Goal: Information Seeking & Learning: Learn about a topic

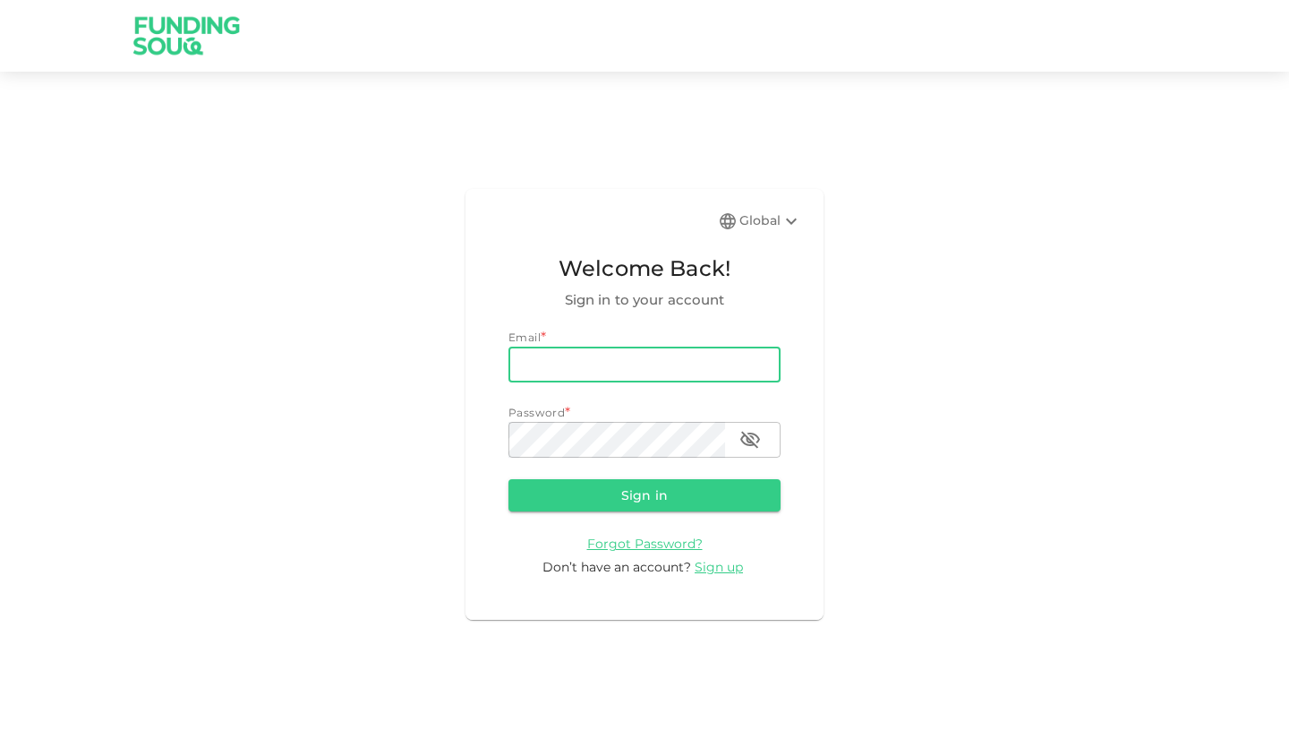
click at [643, 362] on input "email" at bounding box center [645, 365] width 272 height 36
type input "[EMAIL_ADDRESS][DOMAIN_NAME]"
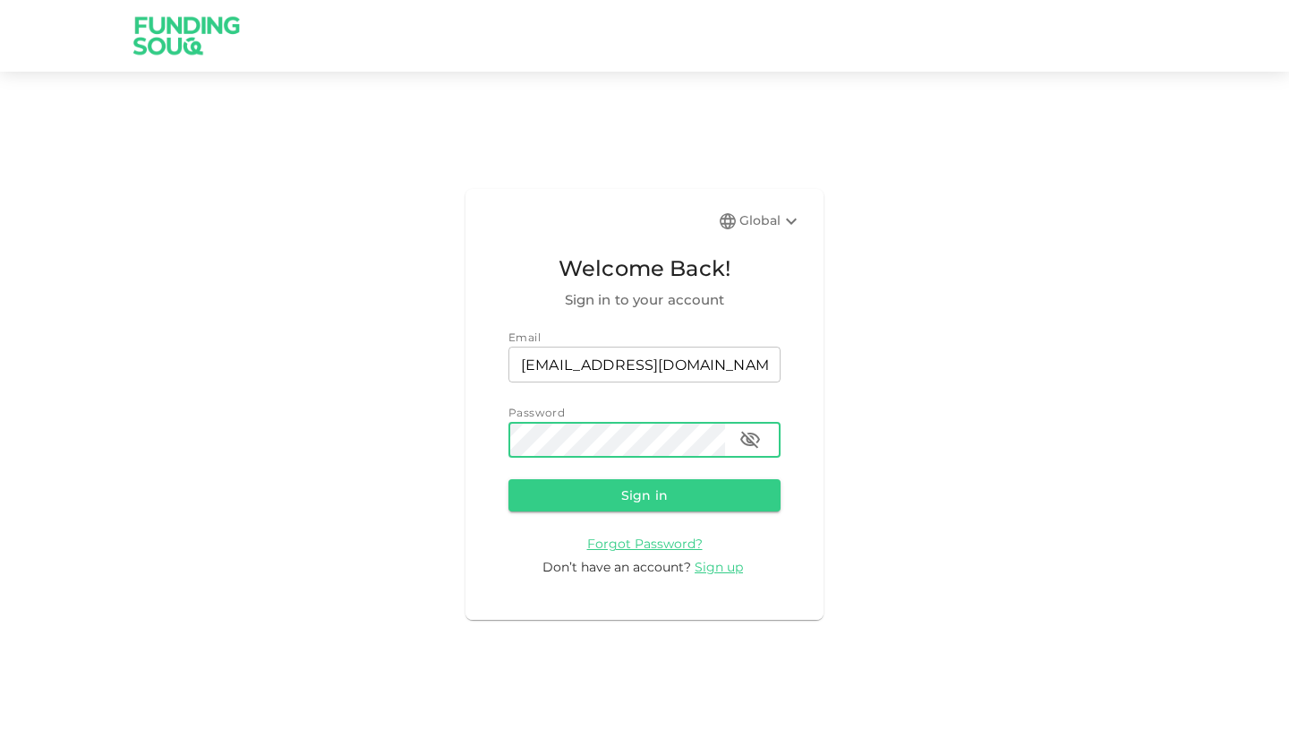
click at [509, 479] on button "Sign in" at bounding box center [645, 495] width 272 height 32
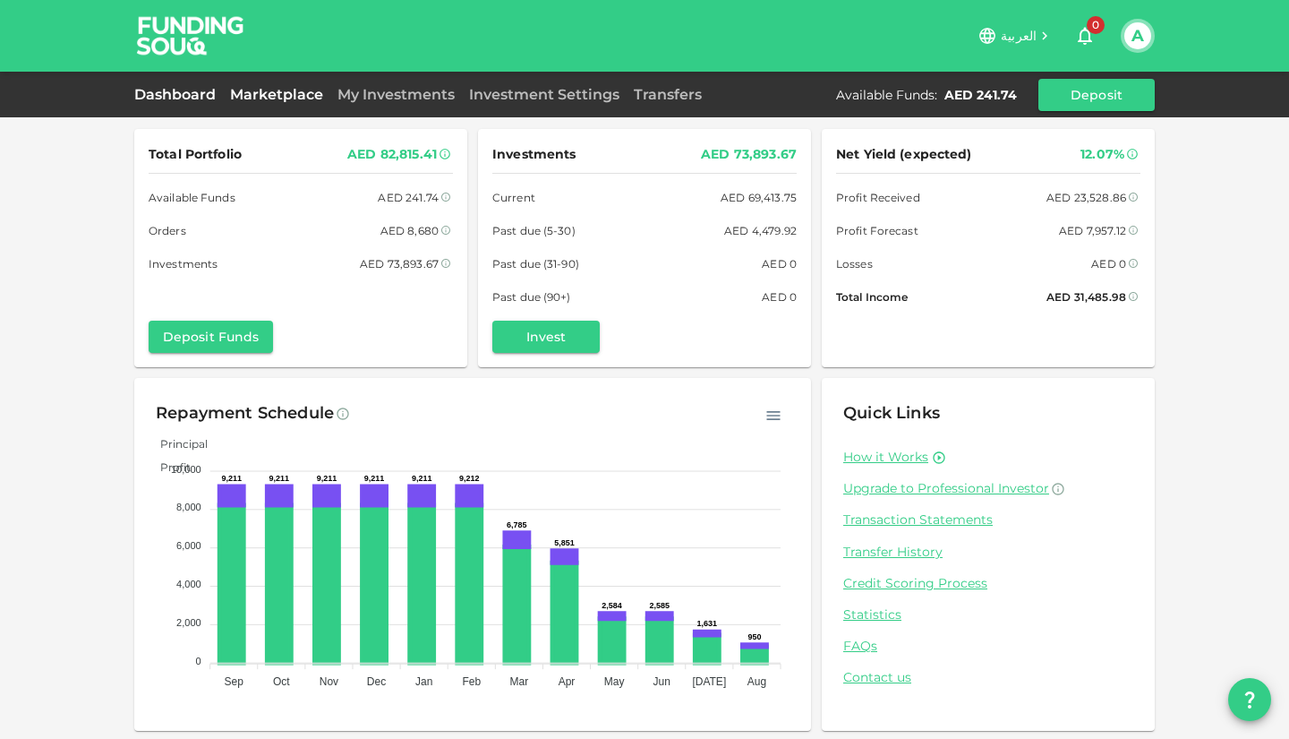
click at [261, 89] on link "Marketplace" at bounding box center [276, 94] width 107 height 17
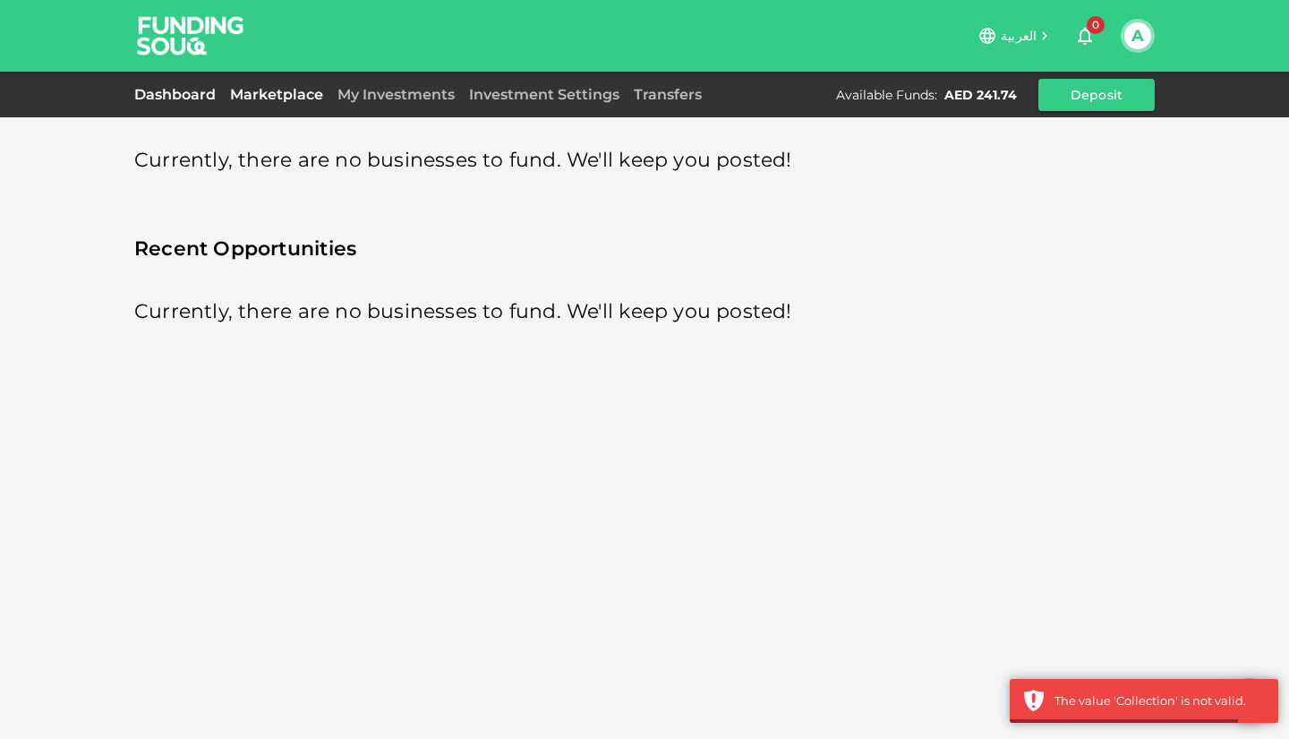
click at [170, 88] on link "Dashboard" at bounding box center [178, 94] width 89 height 17
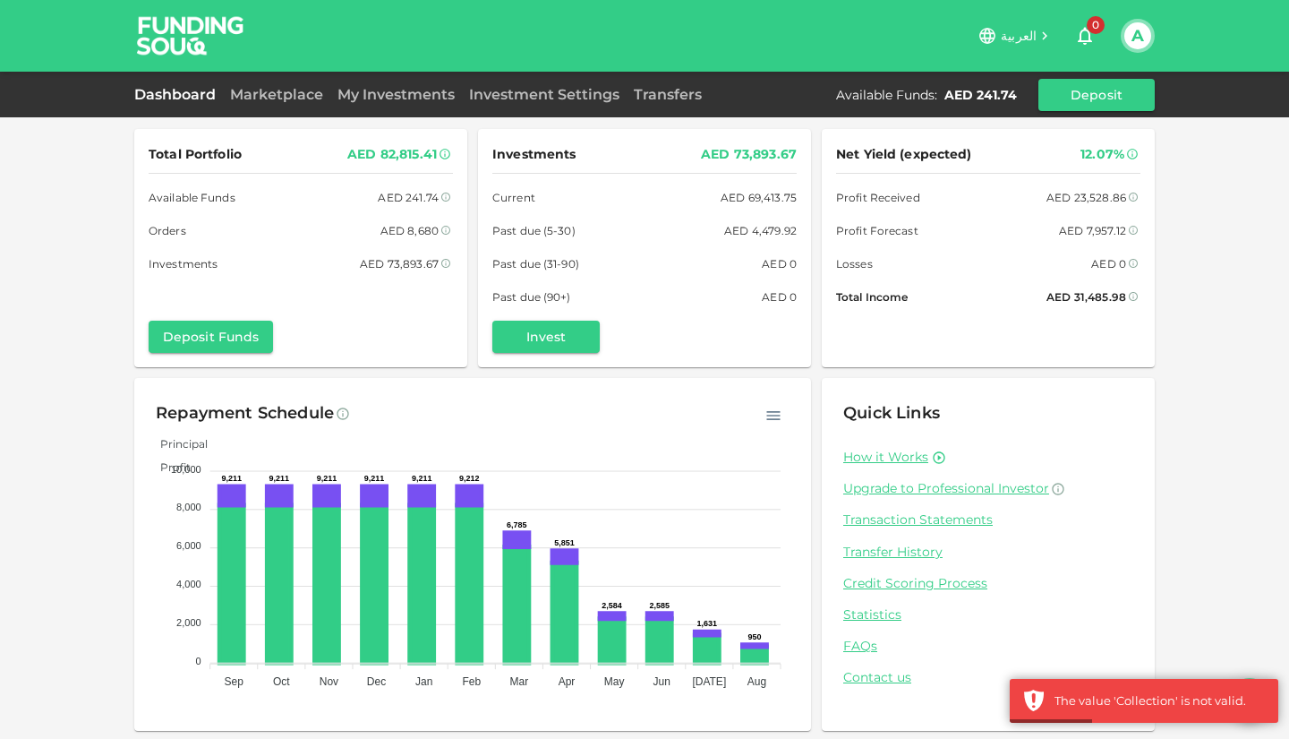
scroll to position [3, 0]
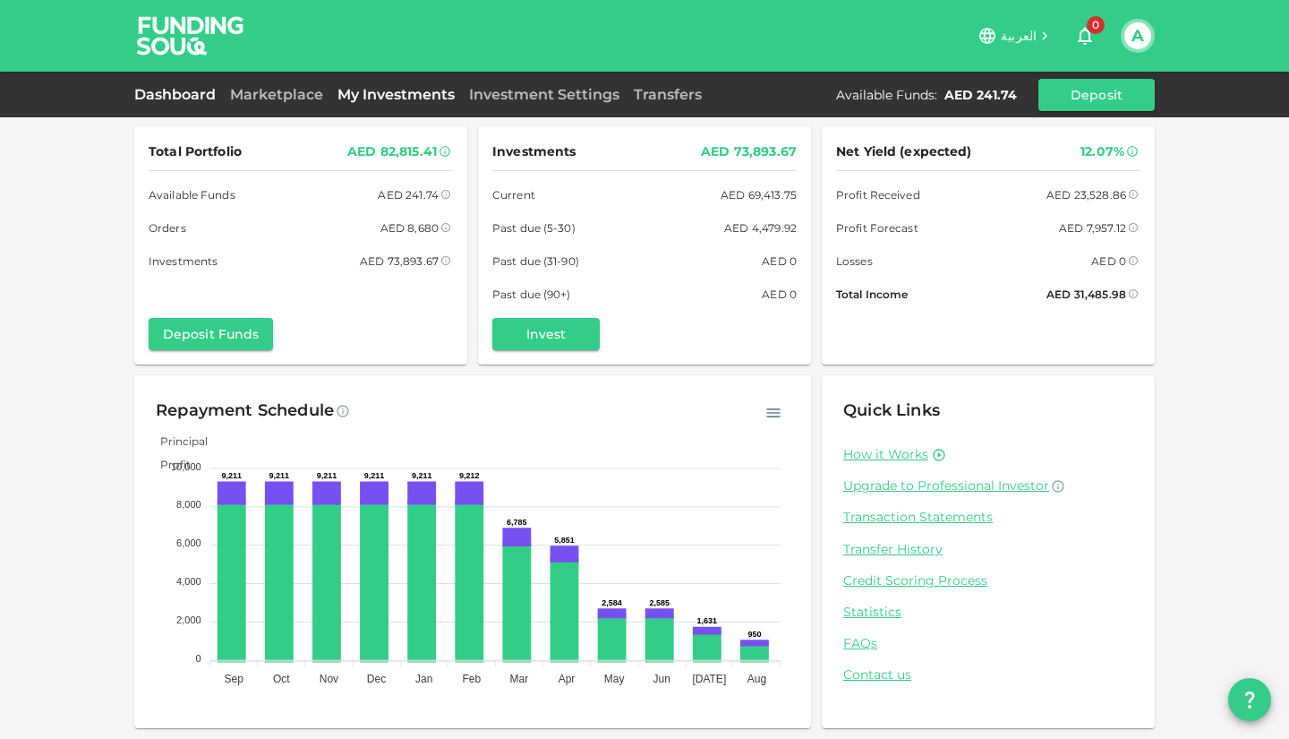
click at [389, 101] on link "My Investments" at bounding box center [396, 94] width 132 height 17
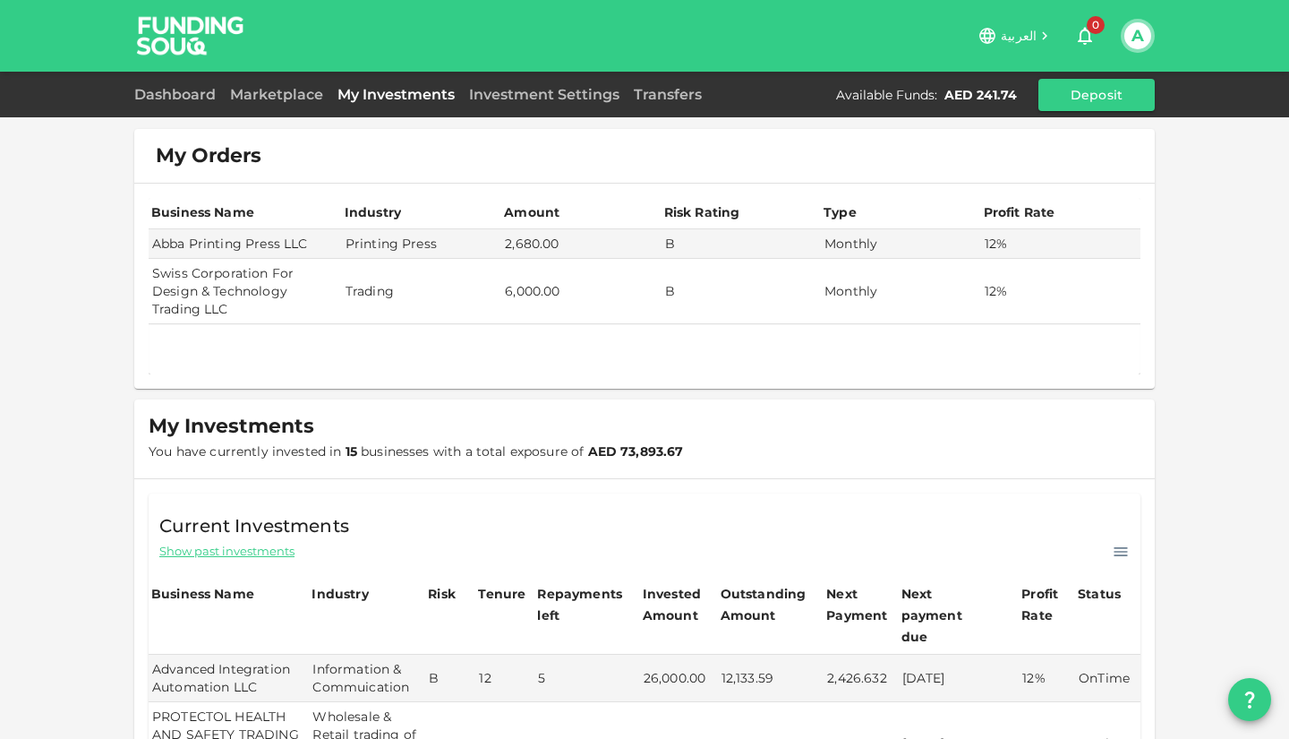
click at [160, 108] on div "Dashboard Marketplace My Investments Investment Settings Transfers Available Fu…" at bounding box center [644, 95] width 1021 height 32
click at [158, 96] on link "Dashboard" at bounding box center [178, 94] width 89 height 17
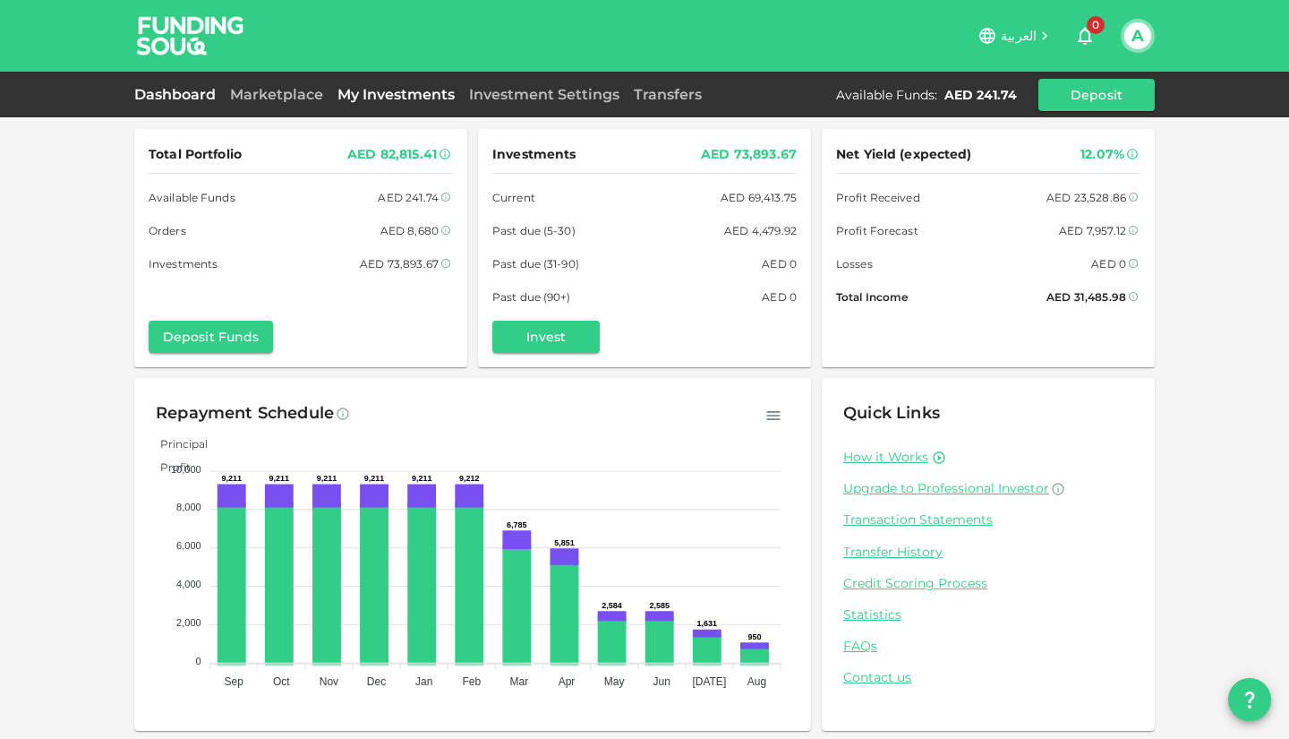
click at [357, 97] on link "My Investments" at bounding box center [396, 94] width 132 height 17
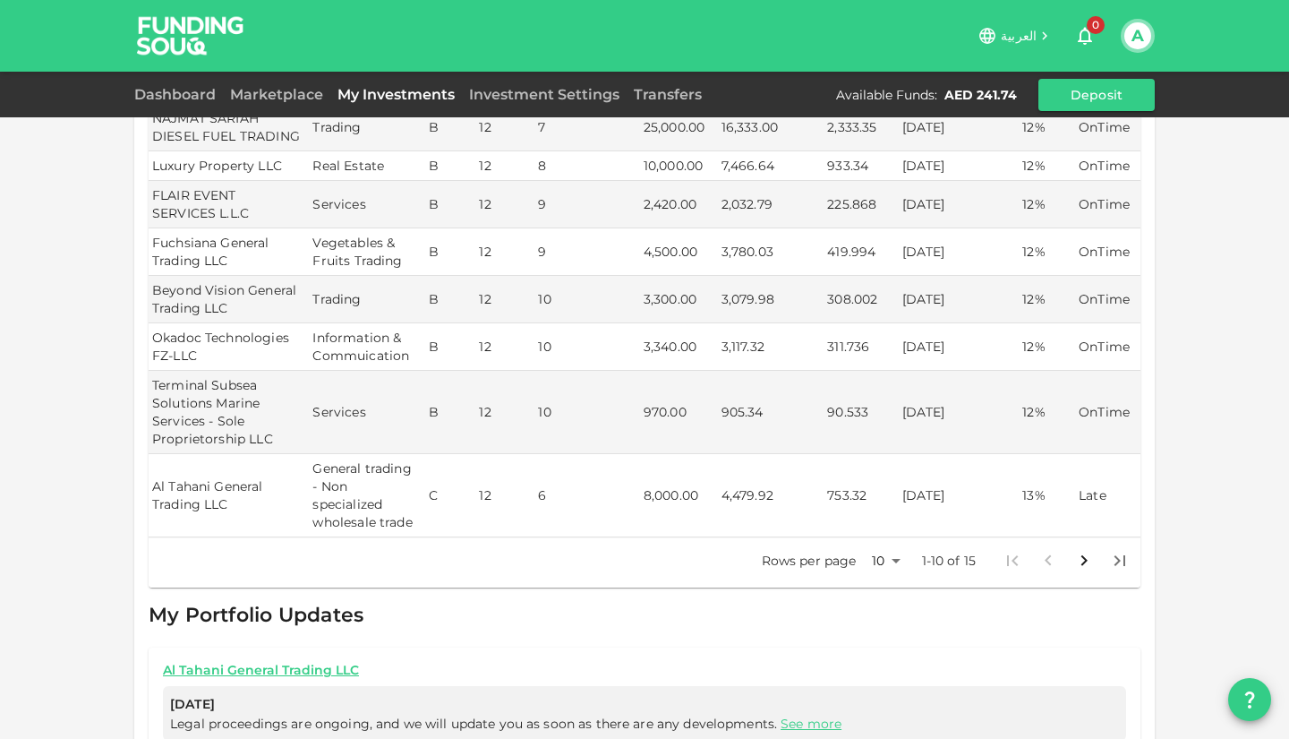
scroll to position [685, 0]
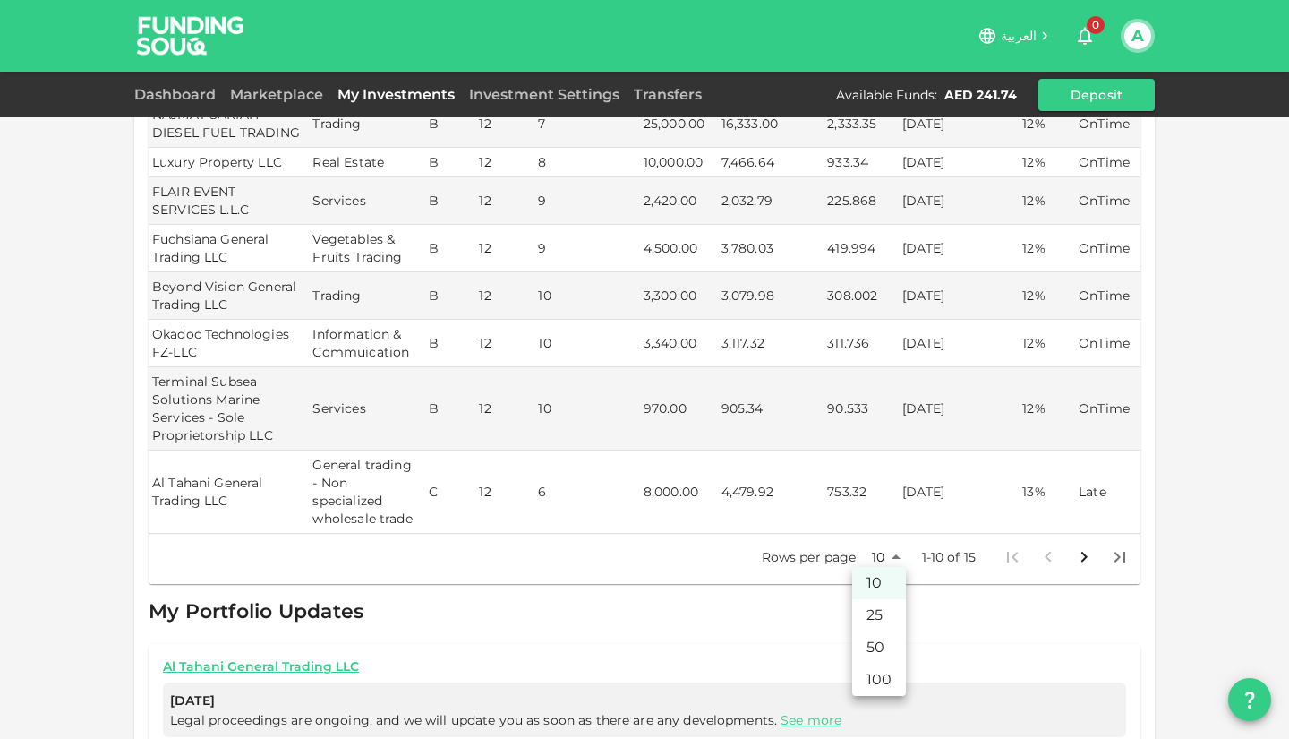
click at [884, 551] on body "العربية 0 A Dashboard Marketplace My Investments Investment Settings Transfers …" at bounding box center [644, 369] width 1289 height 739
click at [876, 618] on li "25" at bounding box center [879, 615] width 54 height 32
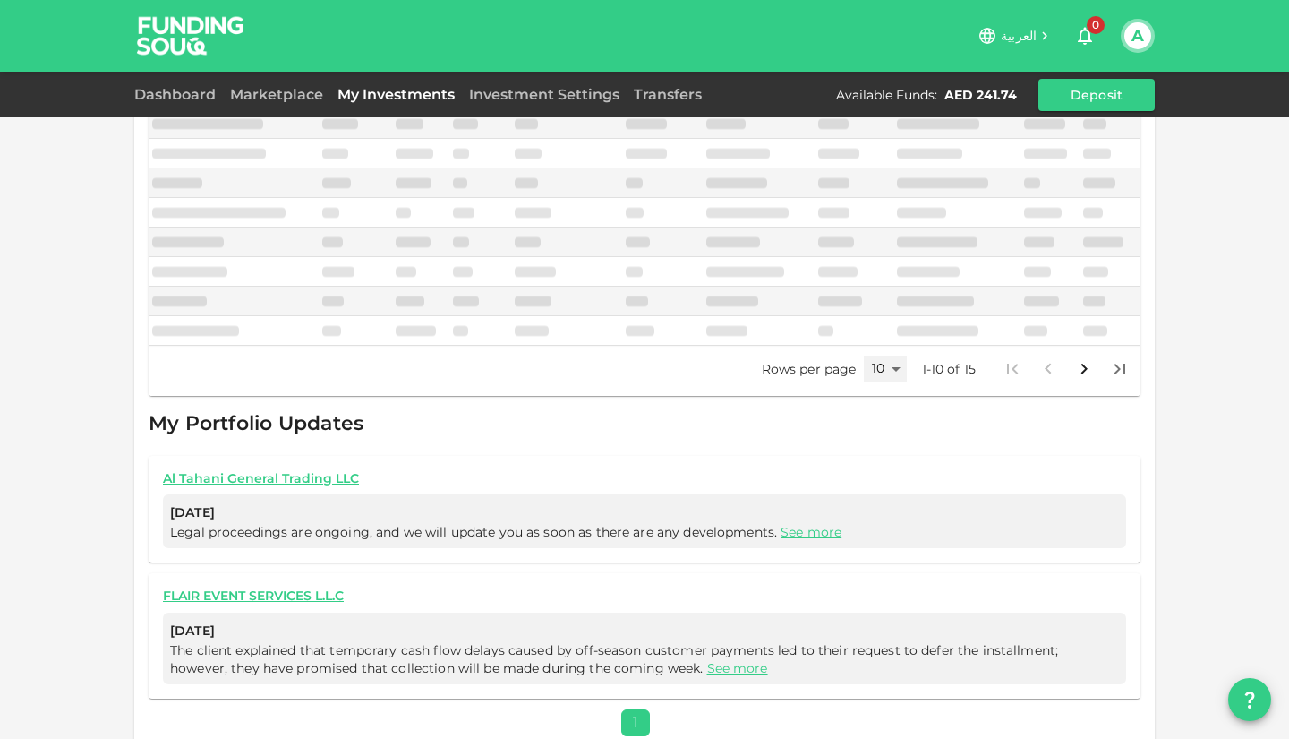
type input "25"
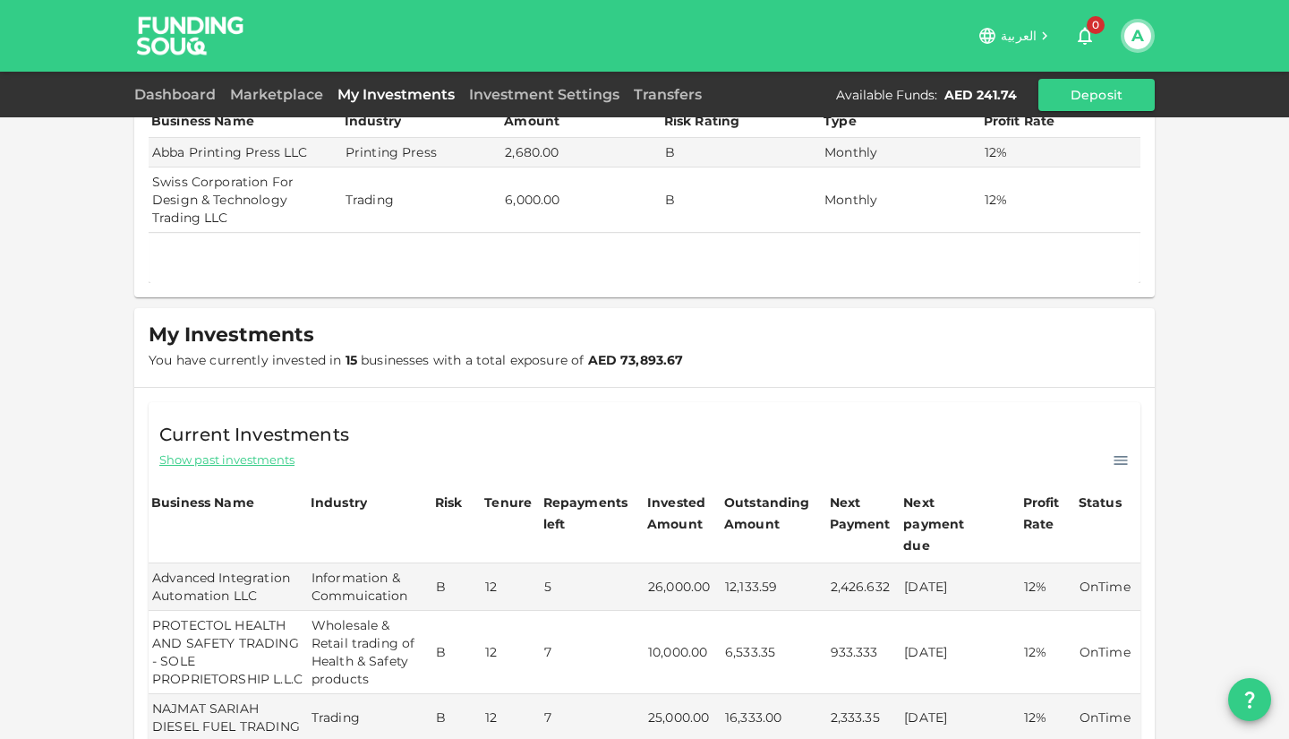
scroll to position [0, 0]
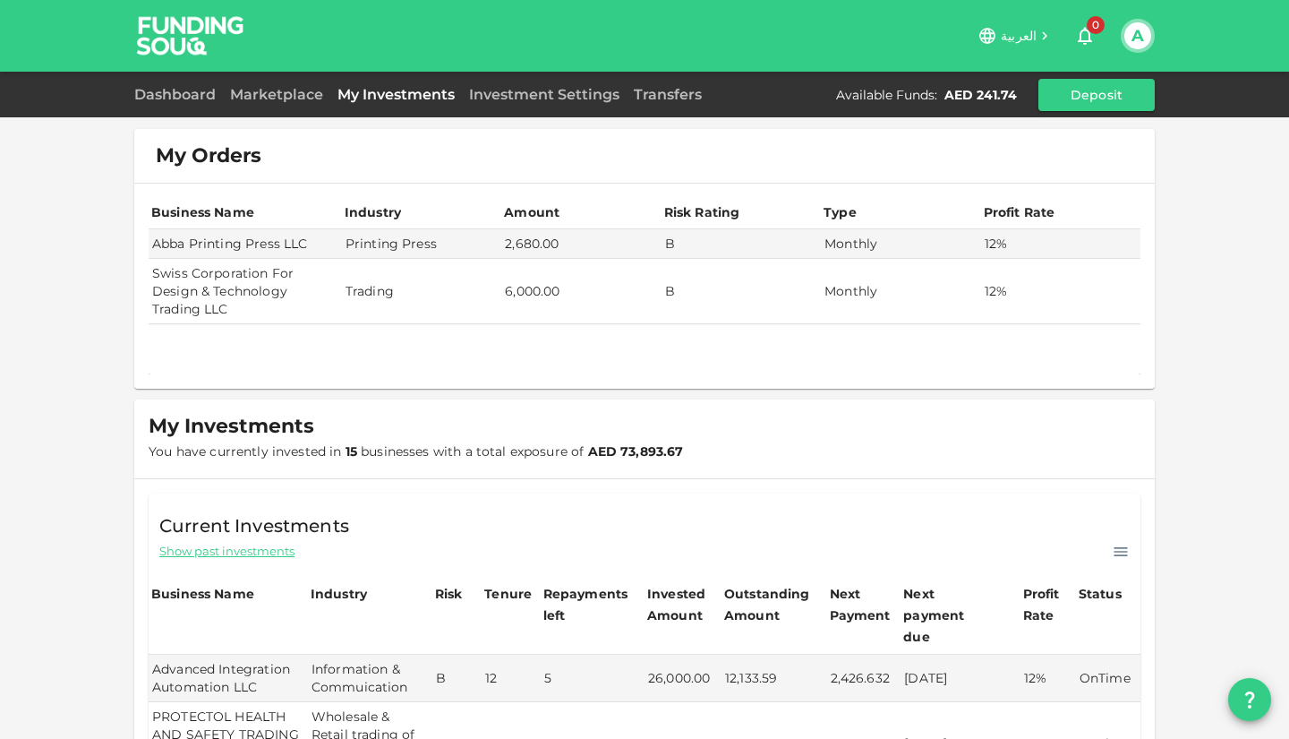
click at [1140, 33] on button "A" at bounding box center [1138, 35] width 27 height 27
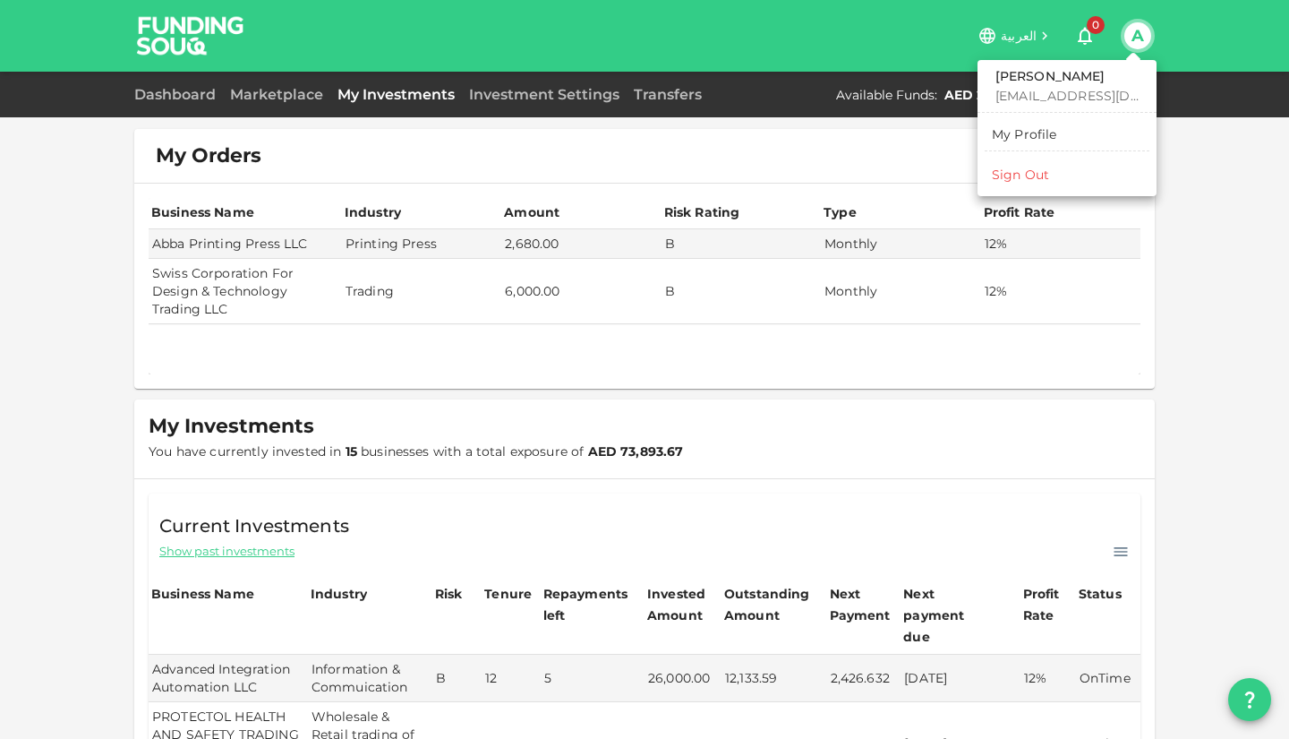
click at [1038, 133] on div "My Profile" at bounding box center [1024, 134] width 65 height 18
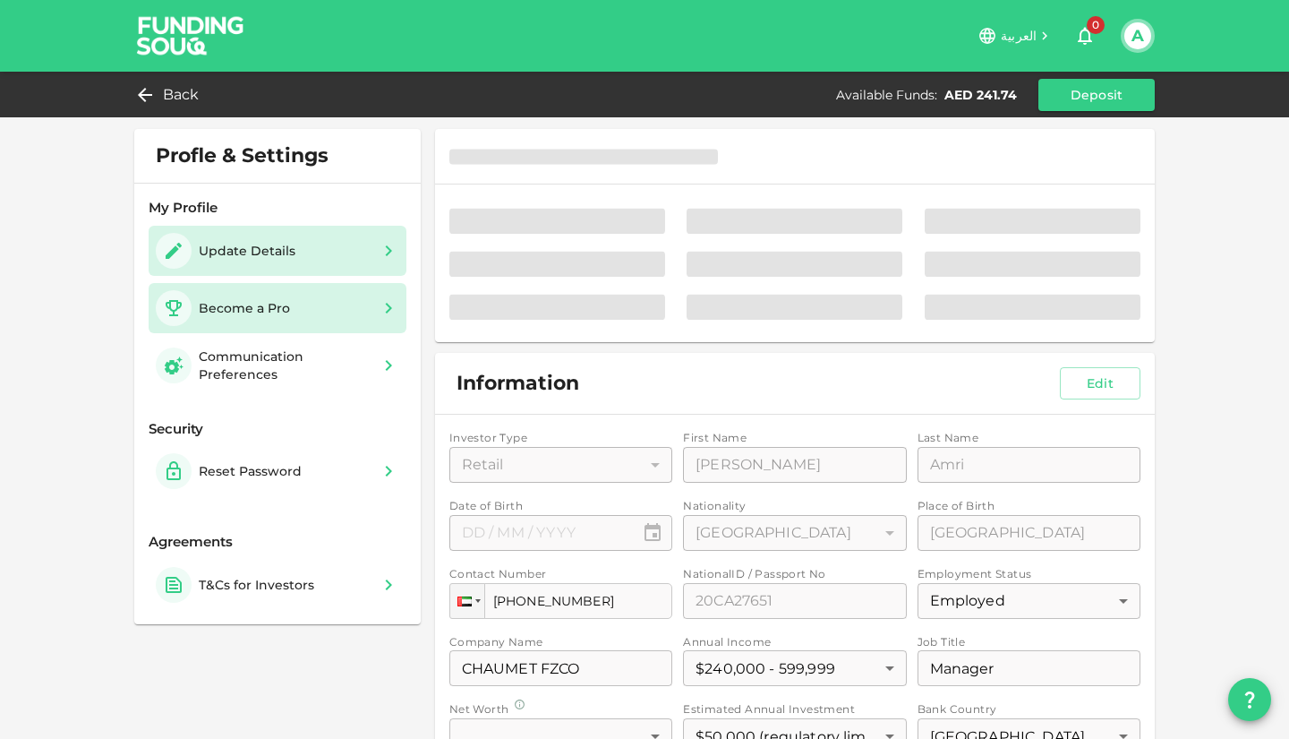
type input "⁦⁨[DATE]⁩⁩"
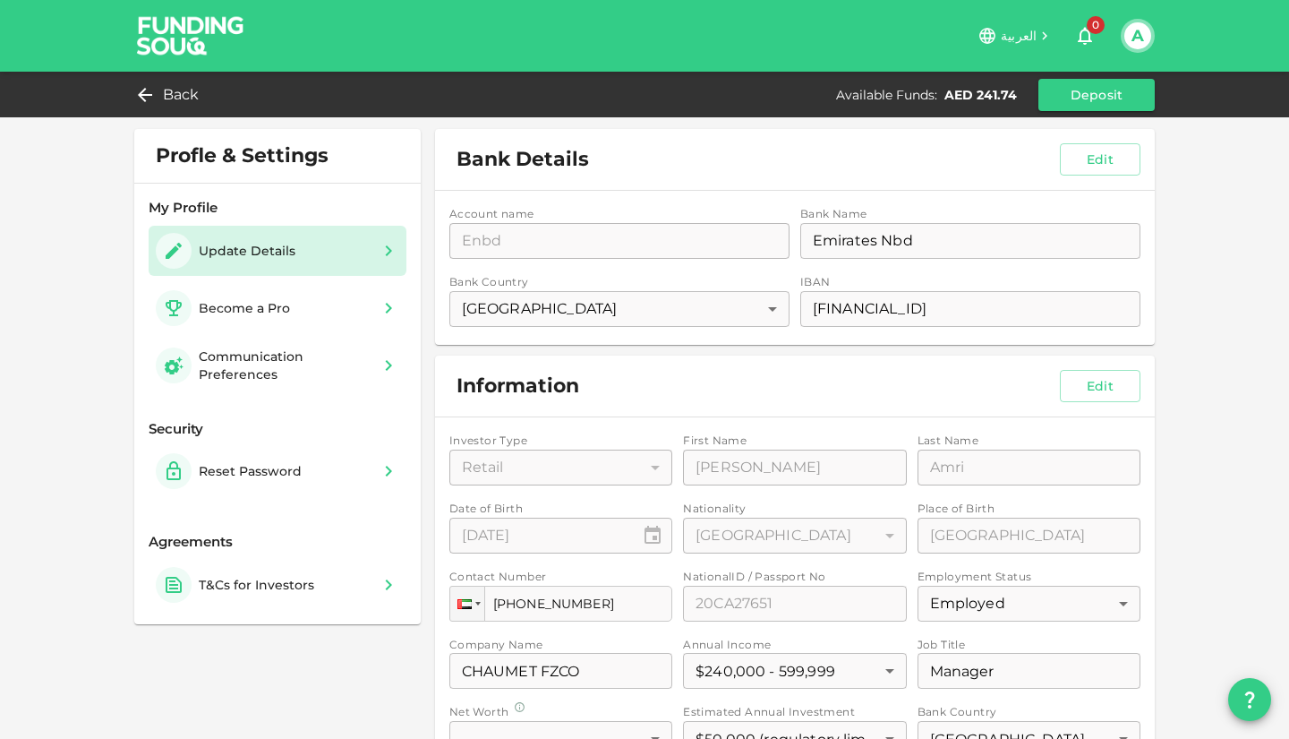
click at [185, 39] on img at bounding box center [191, 35] width 134 height 71
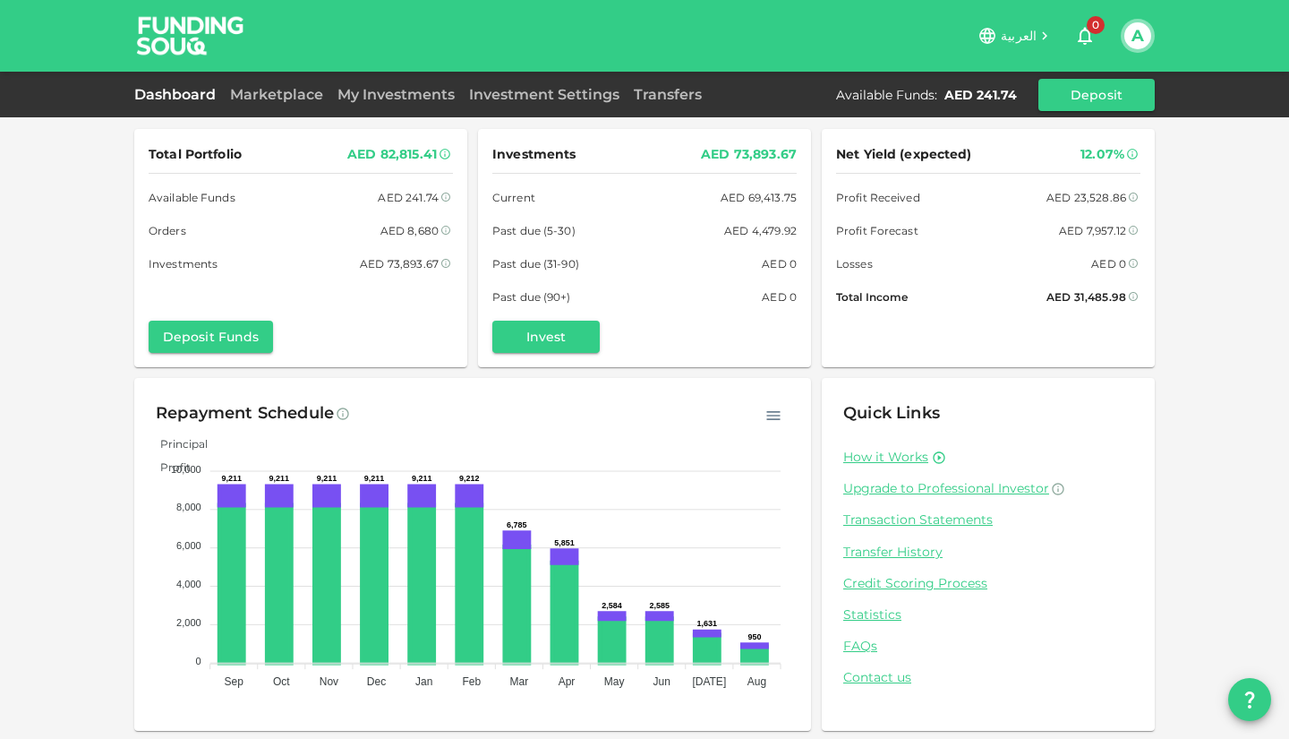
scroll to position [3, 0]
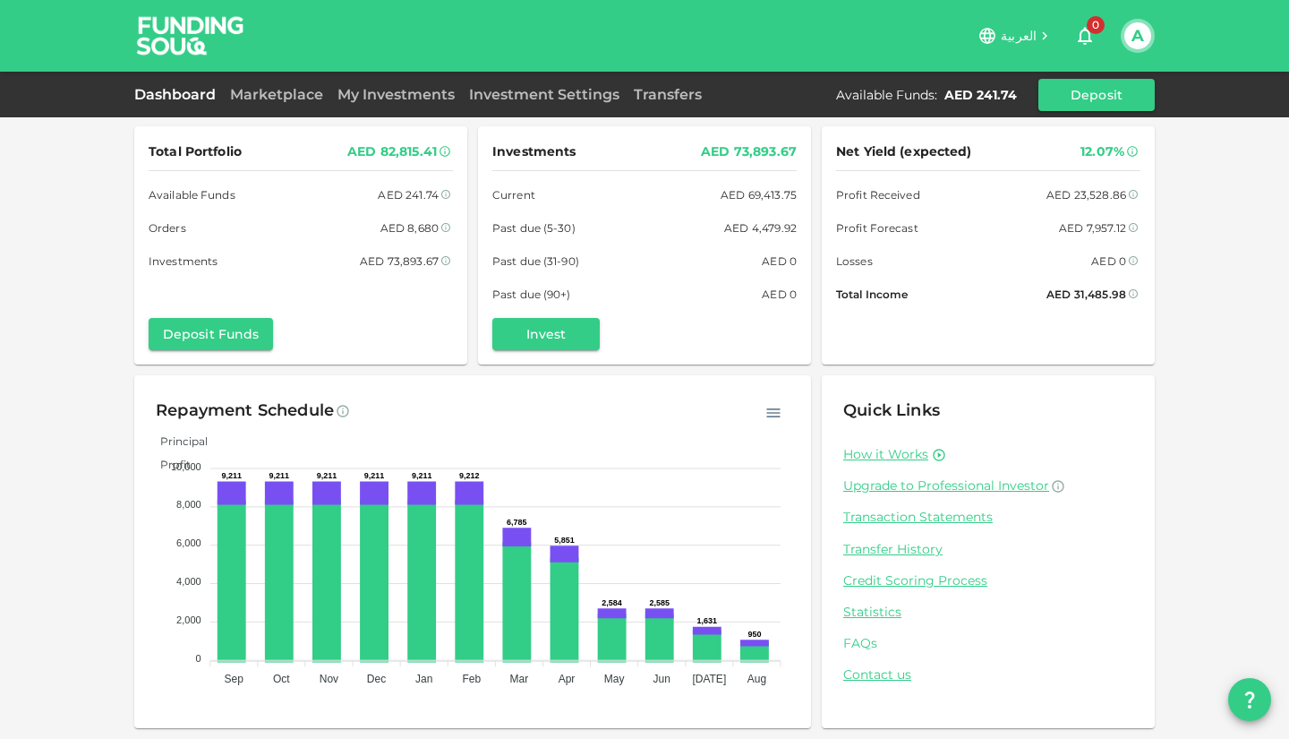
click at [852, 643] on link "FAQs" at bounding box center [989, 643] width 290 height 17
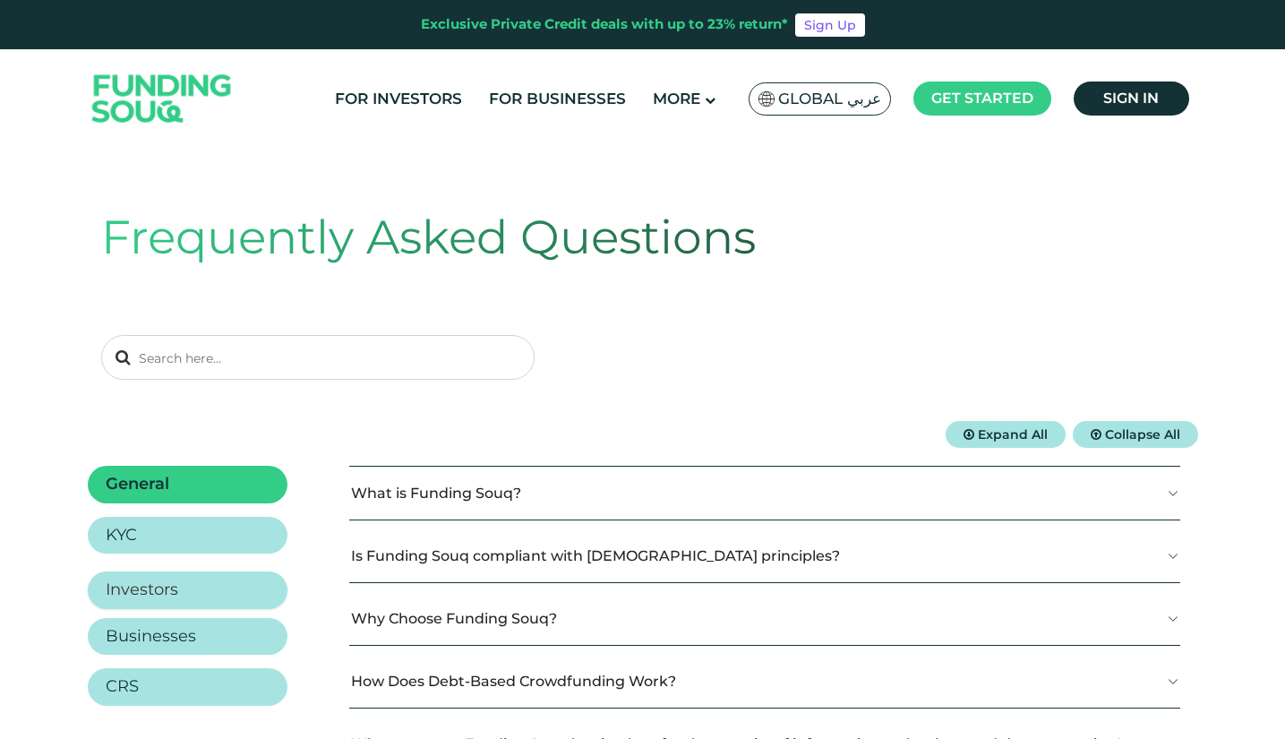
click at [158, 595] on h2 "Investors" at bounding box center [142, 590] width 73 height 20
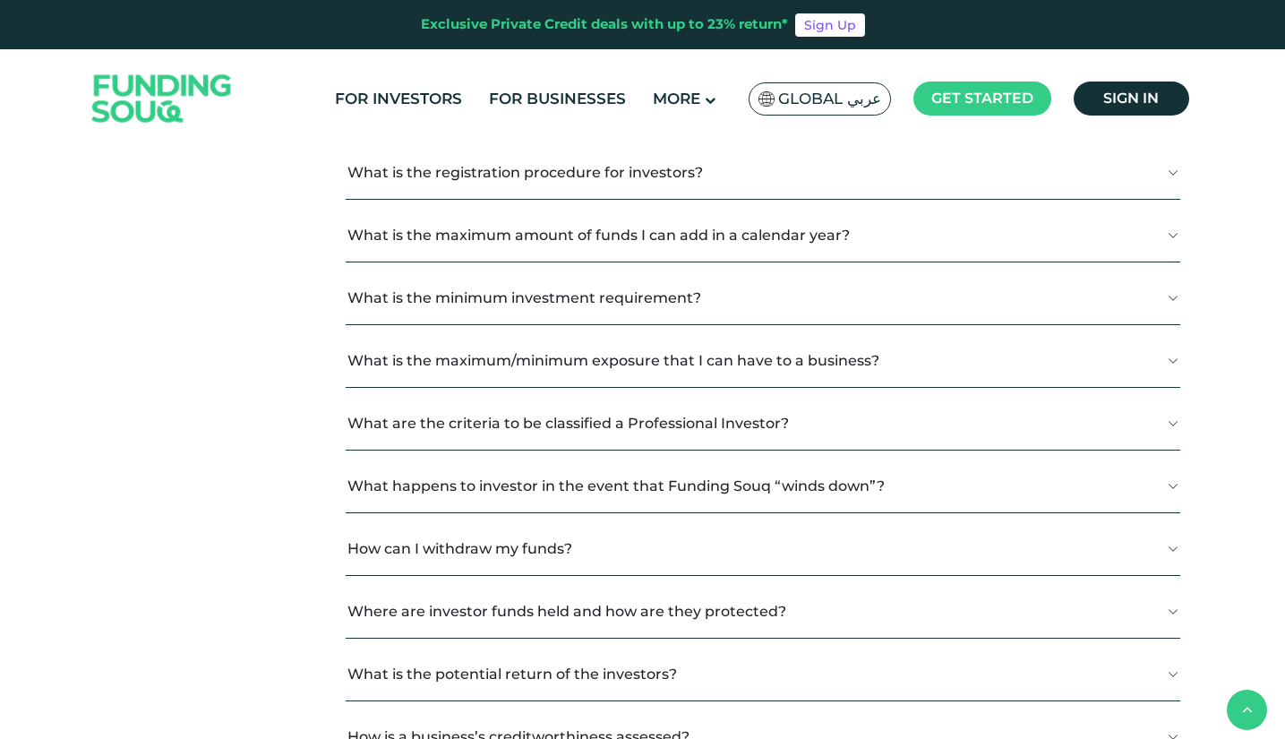
scroll to position [1401, 0]
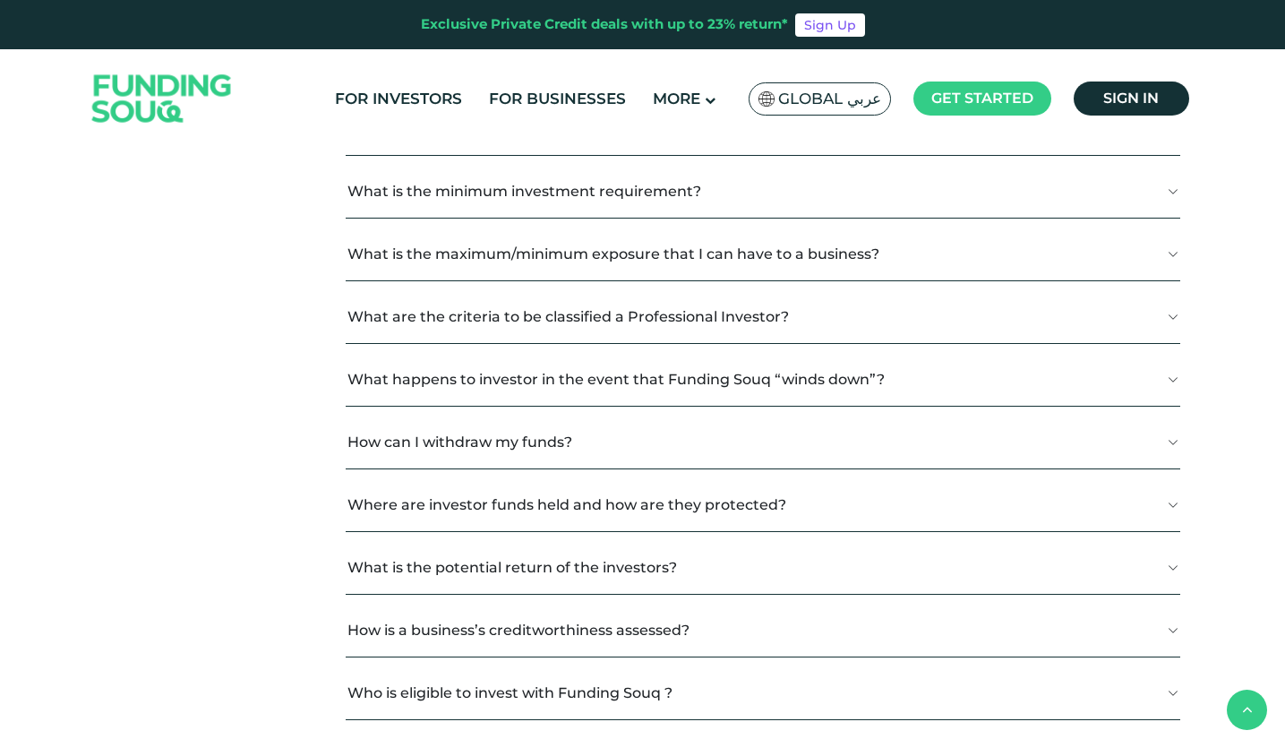
click at [1144, 330] on button "What are the criteria to be classified a Professional Investor?" at bounding box center [763, 316] width 834 height 53
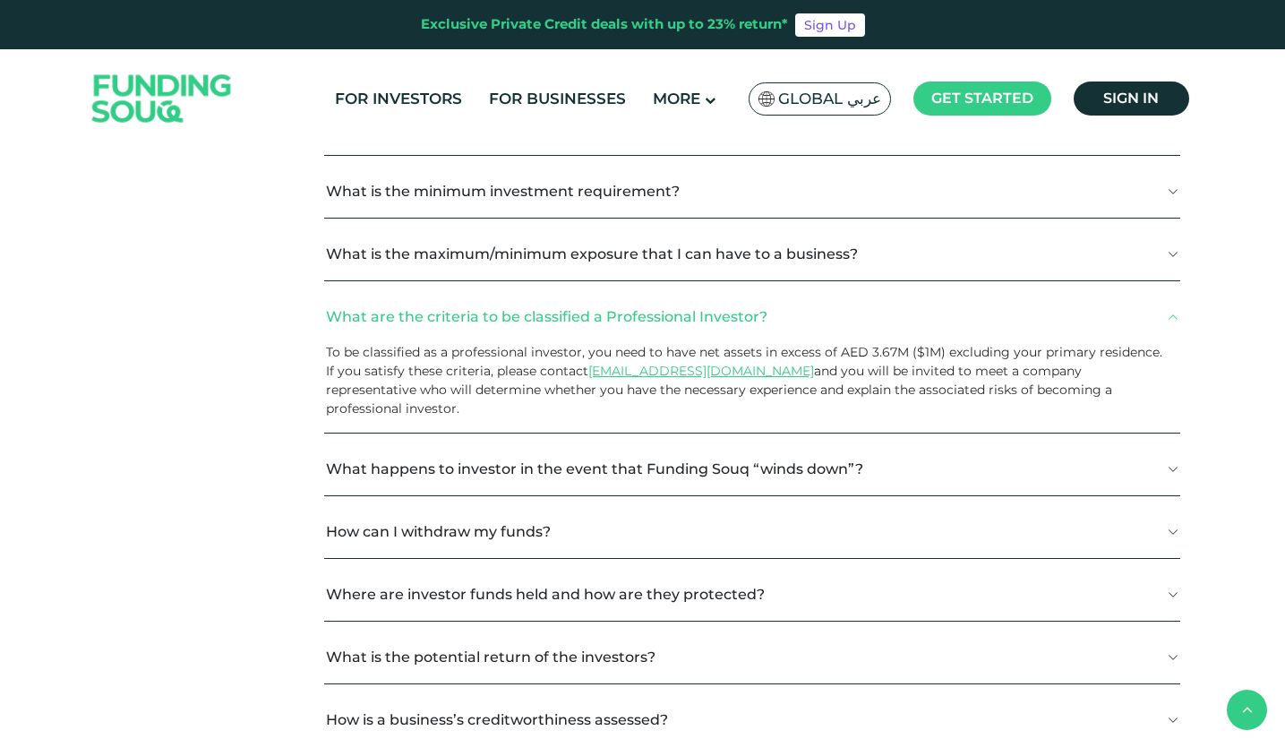
click at [1126, 259] on button "What is the maximum/minimum exposure that I can have to a business?" at bounding box center [752, 253] width 856 height 53
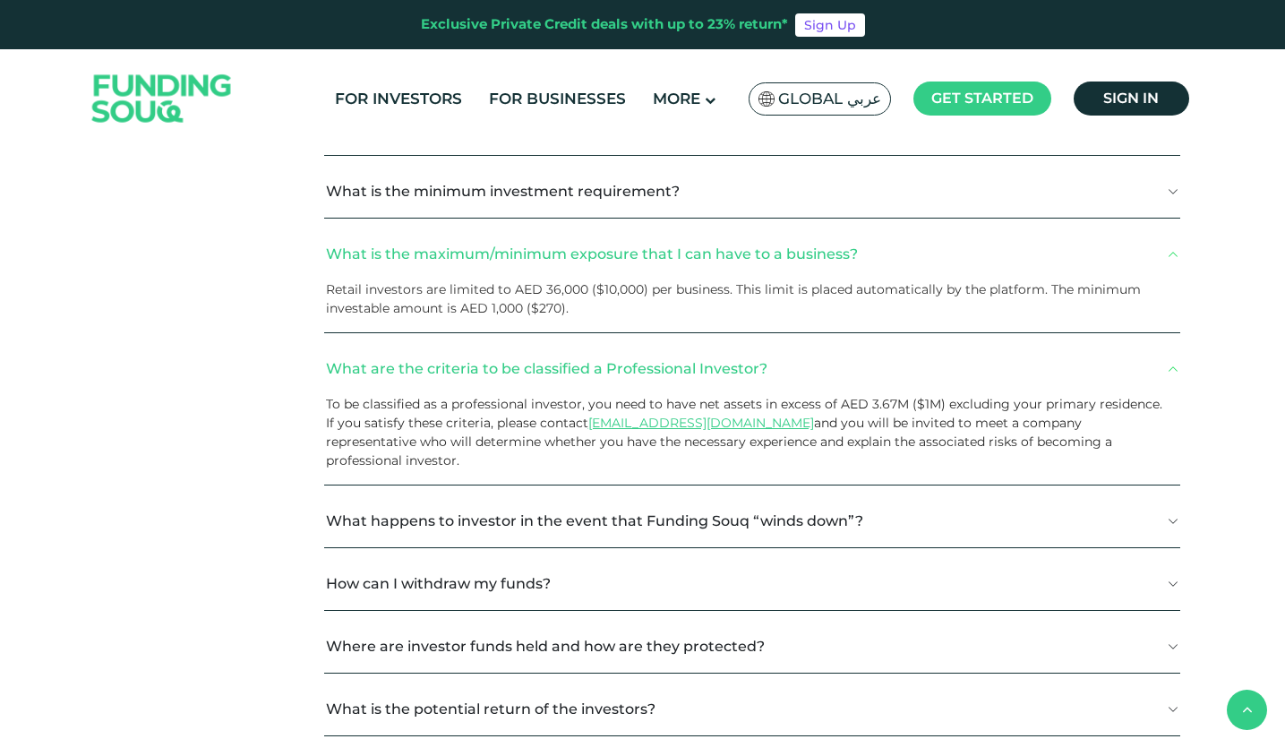
click at [1141, 206] on button "What is the minimum investment requirement?" at bounding box center [752, 191] width 856 height 53
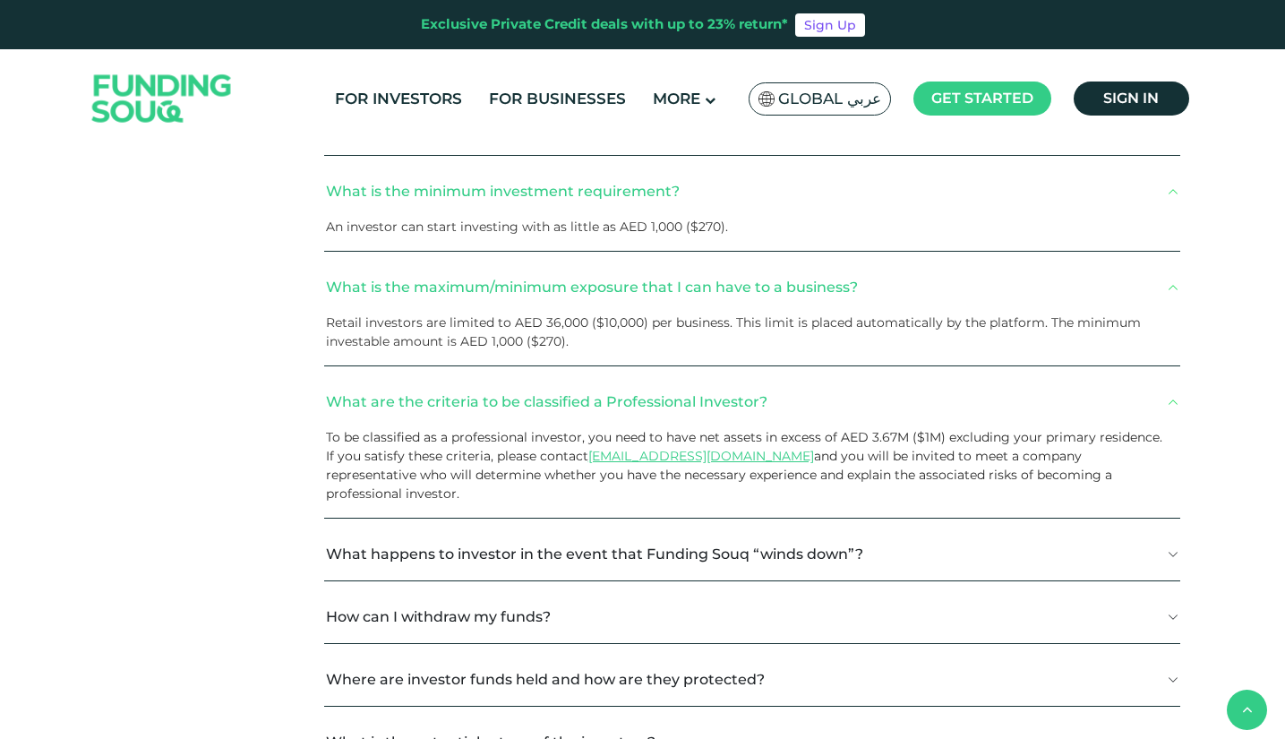
click at [1141, 206] on button "What is the minimum investment requirement?" at bounding box center [752, 191] width 856 height 53
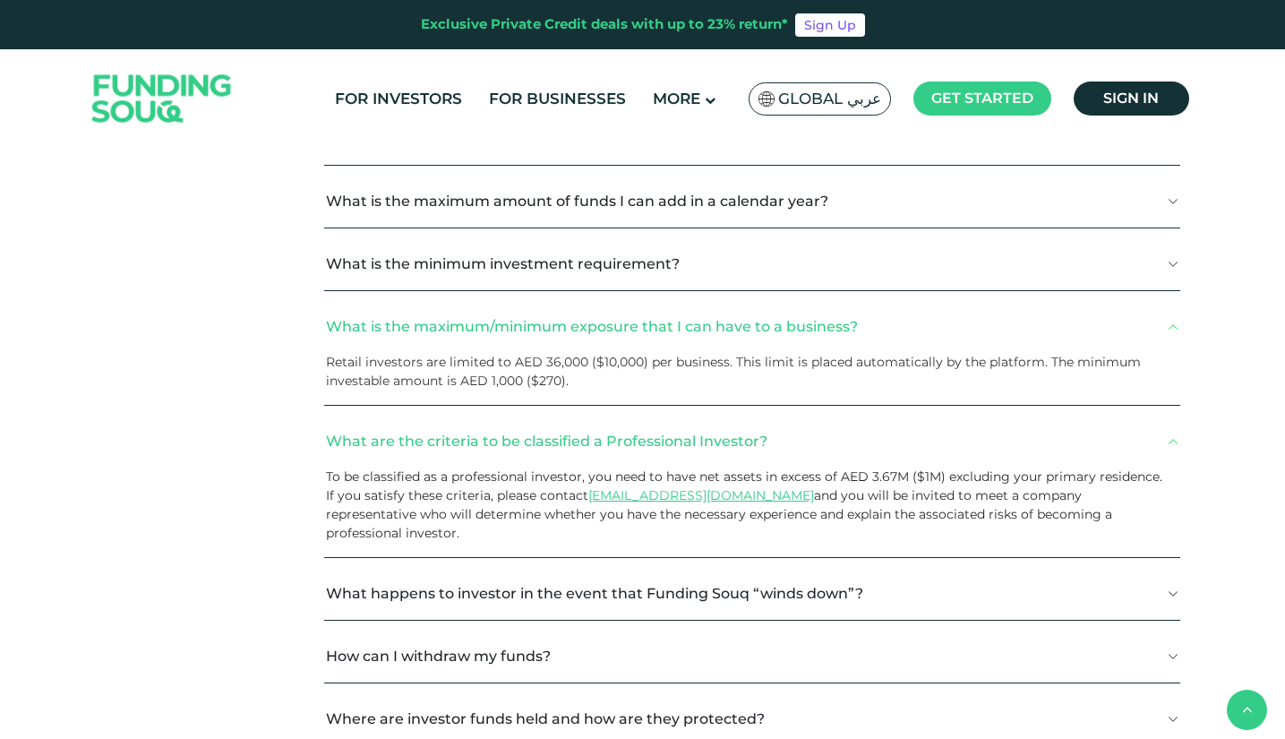
scroll to position [1324, 0]
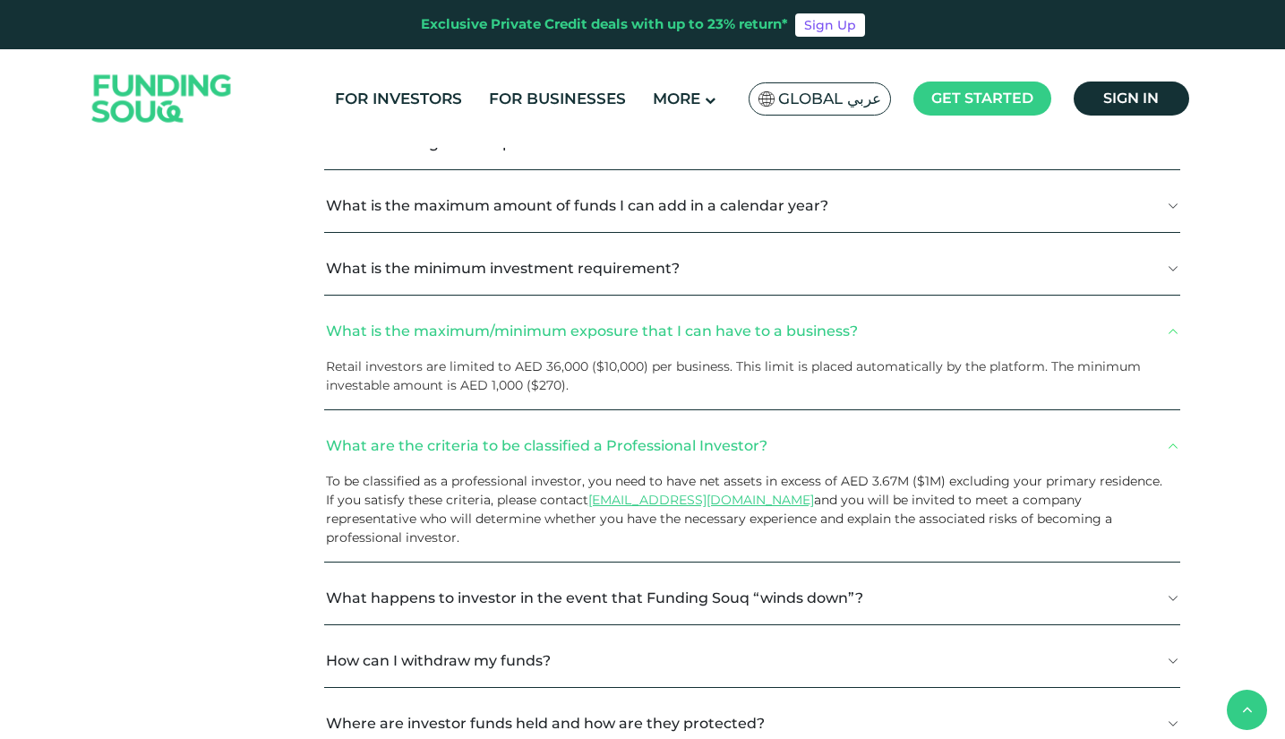
click at [1126, 196] on button "What is the maximum amount of funds I can add in a calendar year?" at bounding box center [752, 205] width 856 height 53
